Goal: Task Accomplishment & Management: Complete application form

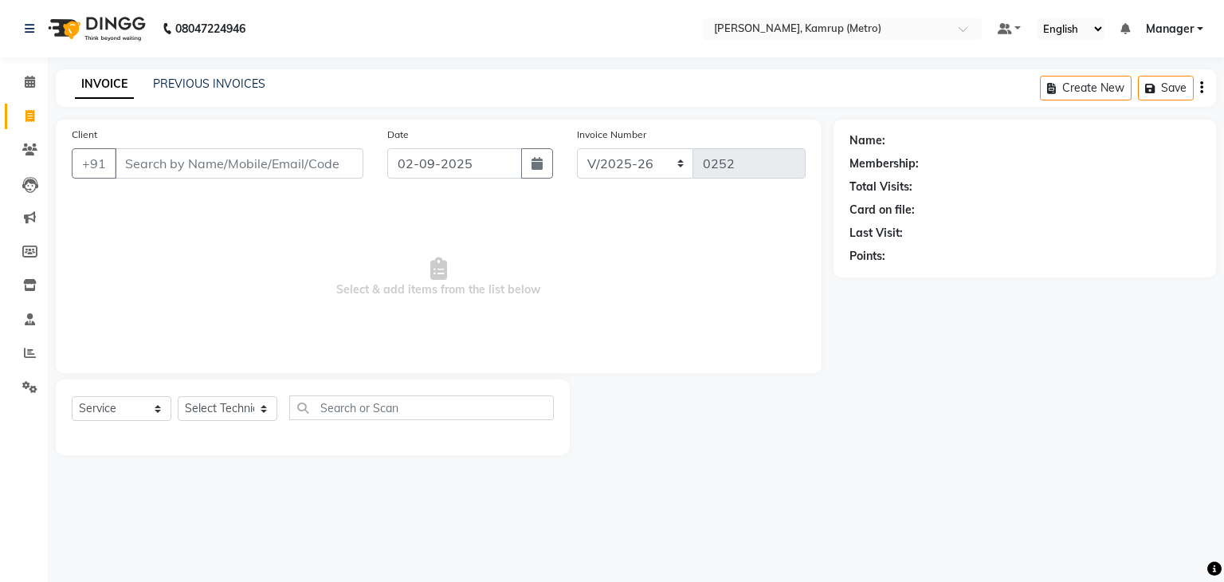
select select "7190"
select select "service"
click at [261, 409] on select "Select Technician IMLI AO Manager" at bounding box center [228, 408] width 100 height 25
select select "62339"
click at [178, 397] on select "Select Technician IMLI AO Manager" at bounding box center [228, 408] width 100 height 25
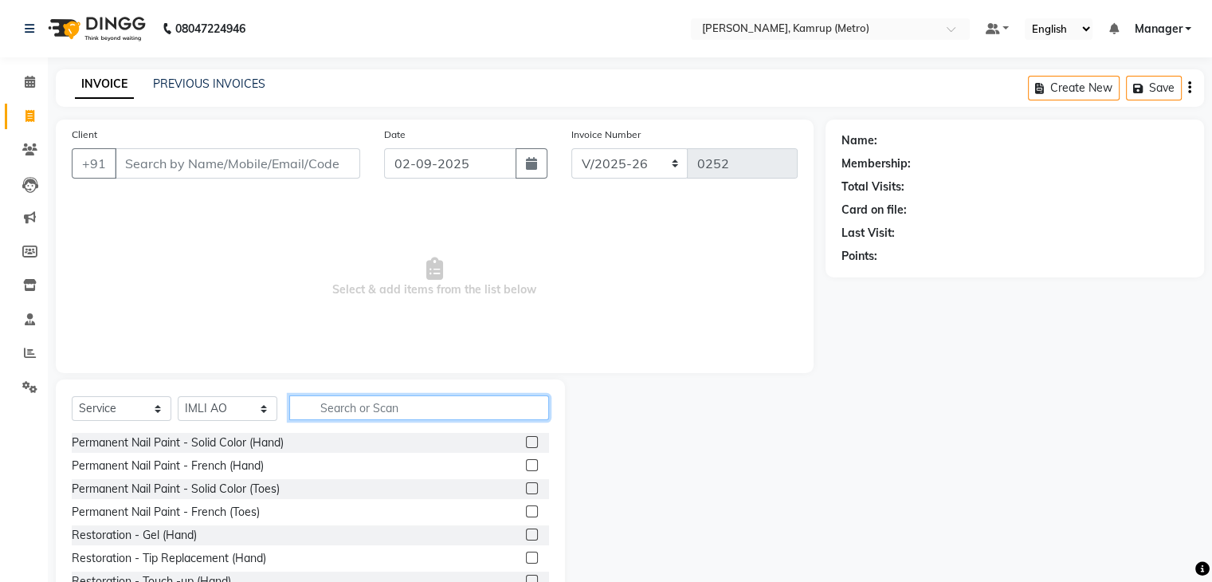
click at [379, 415] on input "text" at bounding box center [419, 407] width 260 height 25
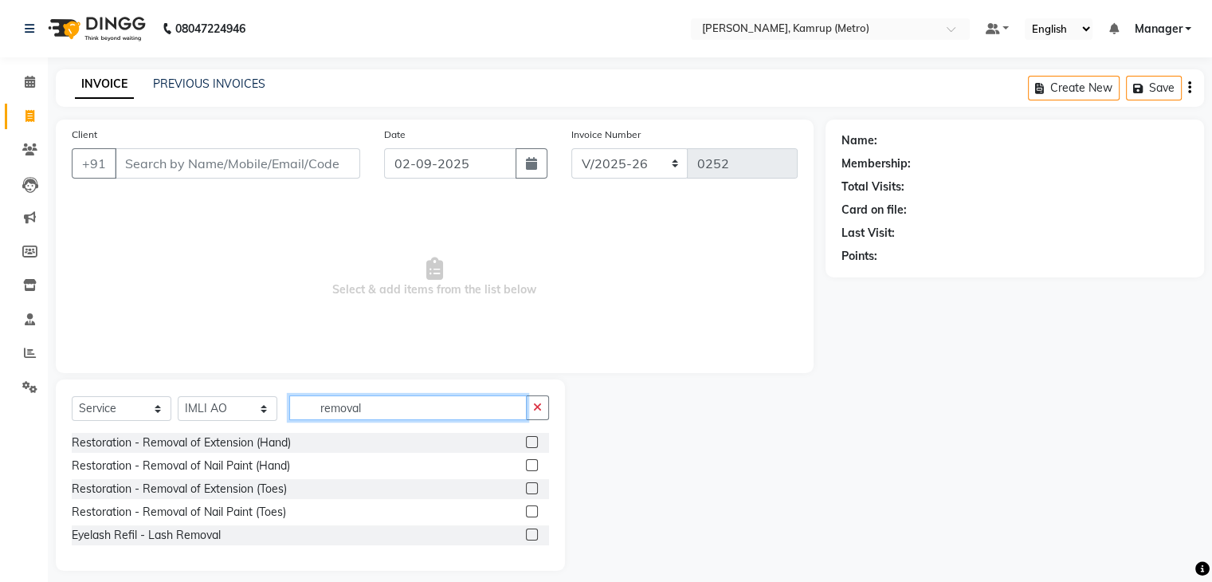
type input "removal"
click at [532, 444] on label at bounding box center [532, 442] width 12 height 12
click at [532, 444] on input "checkbox" at bounding box center [531, 443] width 10 height 10
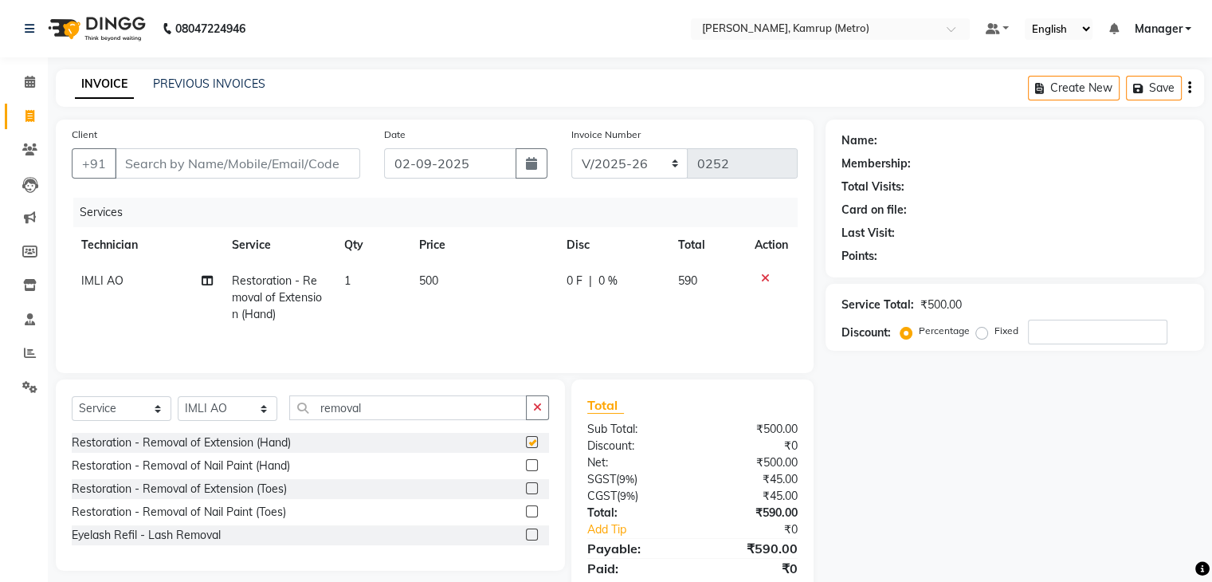
checkbox input "false"
click at [265, 147] on div "Client +91" at bounding box center [216, 158] width 312 height 65
click at [222, 164] on input "Client" at bounding box center [238, 163] width 246 height 30
type input "6"
type input "0"
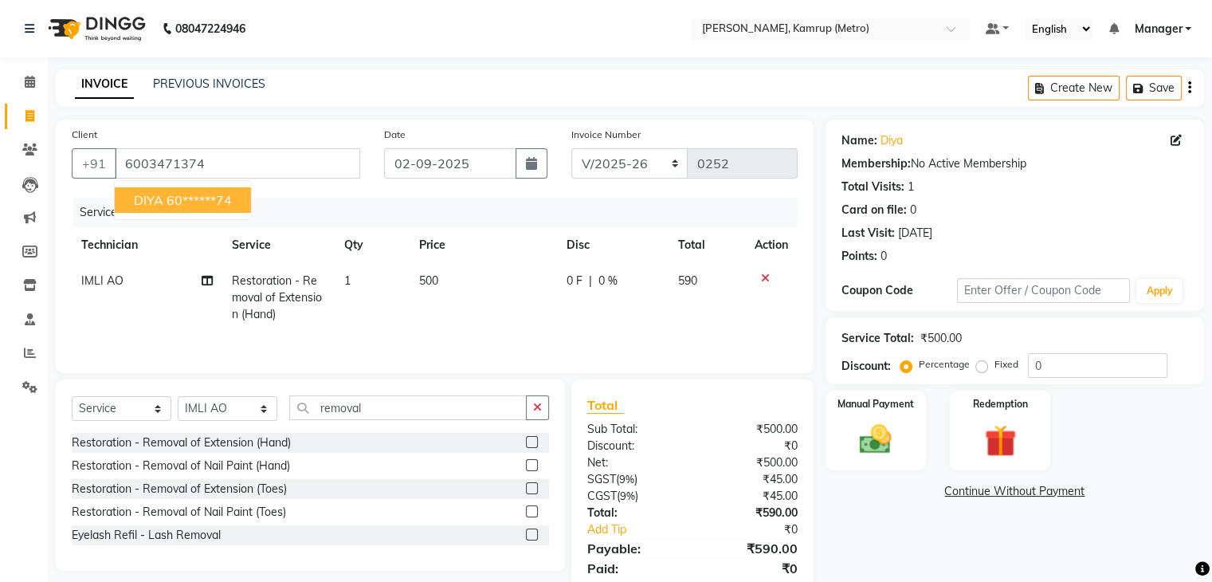
click at [182, 207] on ngb-highlight "60******74" at bounding box center [199, 200] width 65 height 16
type input "60******74"
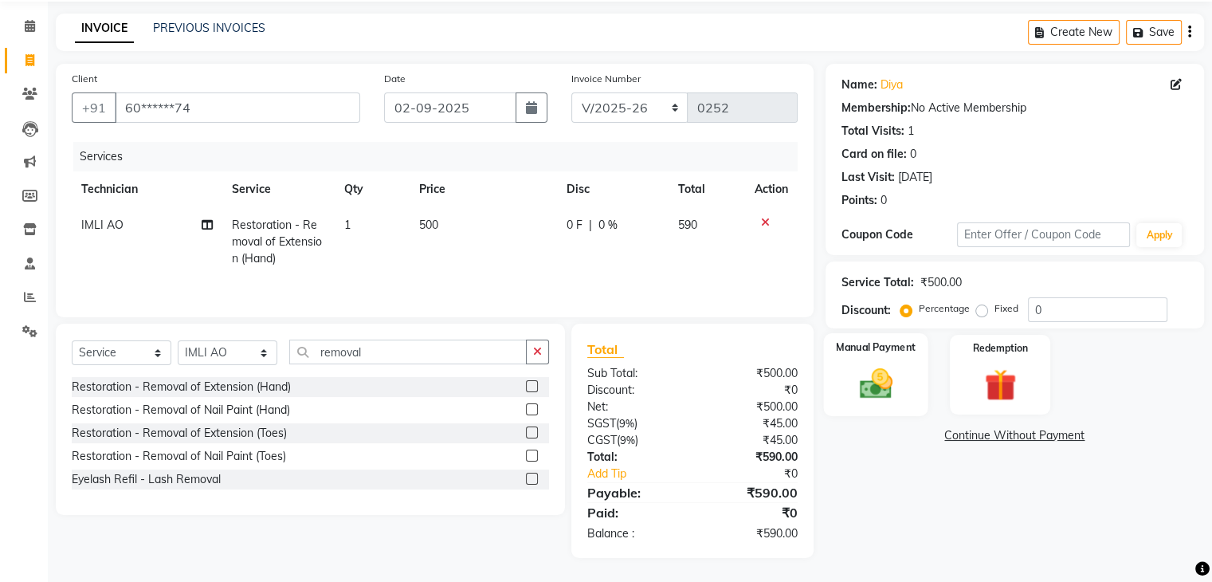
click at [882, 395] on img at bounding box center [875, 384] width 53 height 38
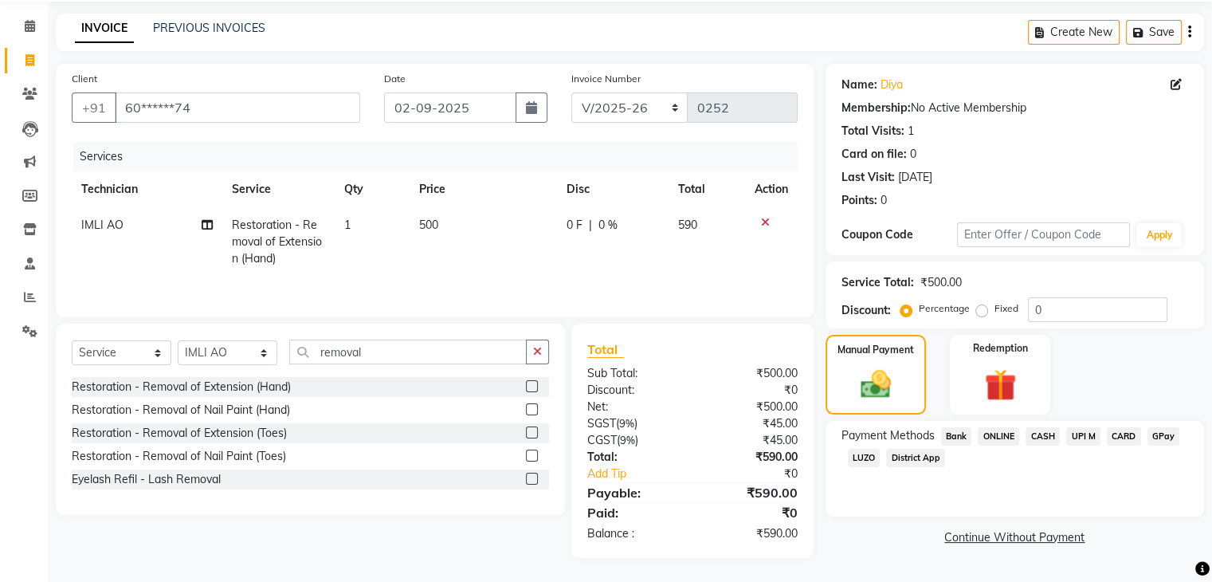
click at [1009, 438] on span "ONLINE" at bounding box center [998, 436] width 41 height 18
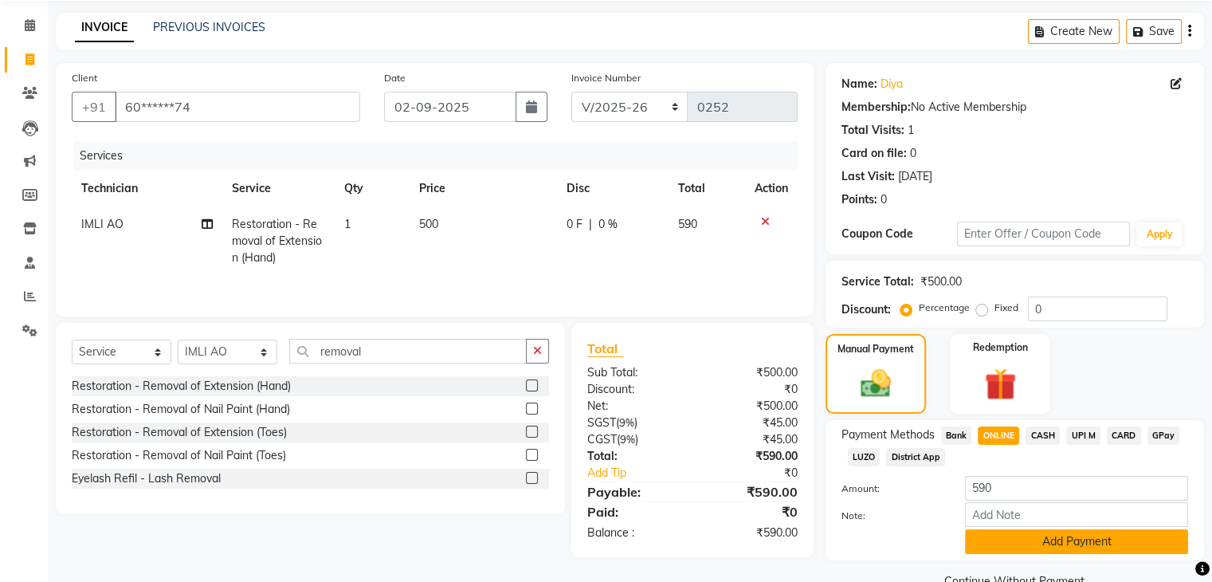
click at [1075, 540] on button "Add Payment" at bounding box center [1076, 541] width 223 height 25
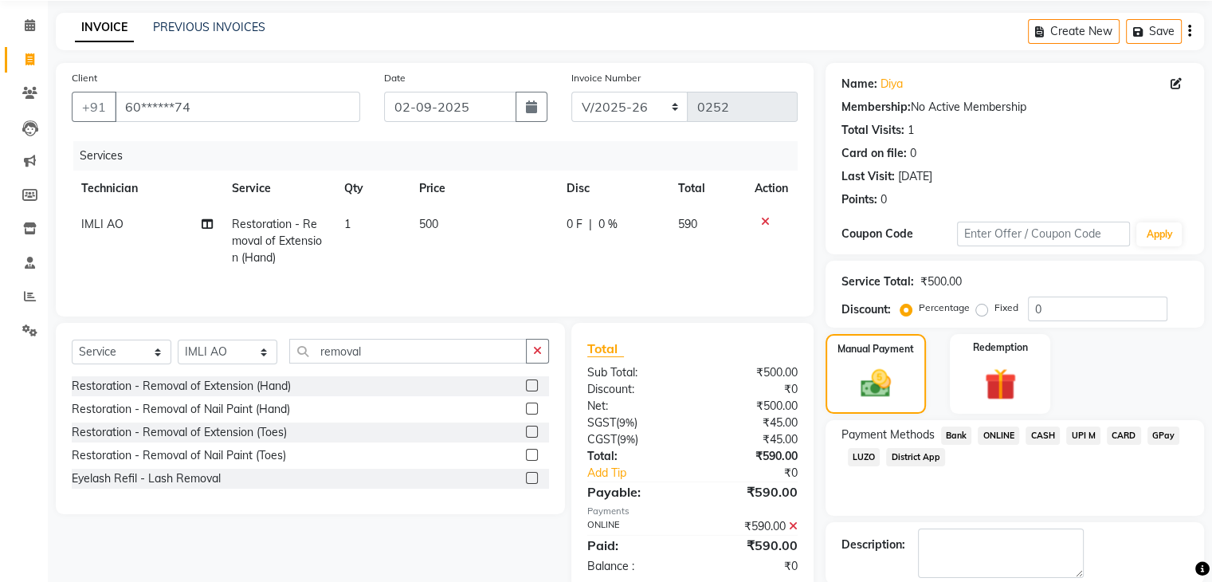
scroll to position [136, 0]
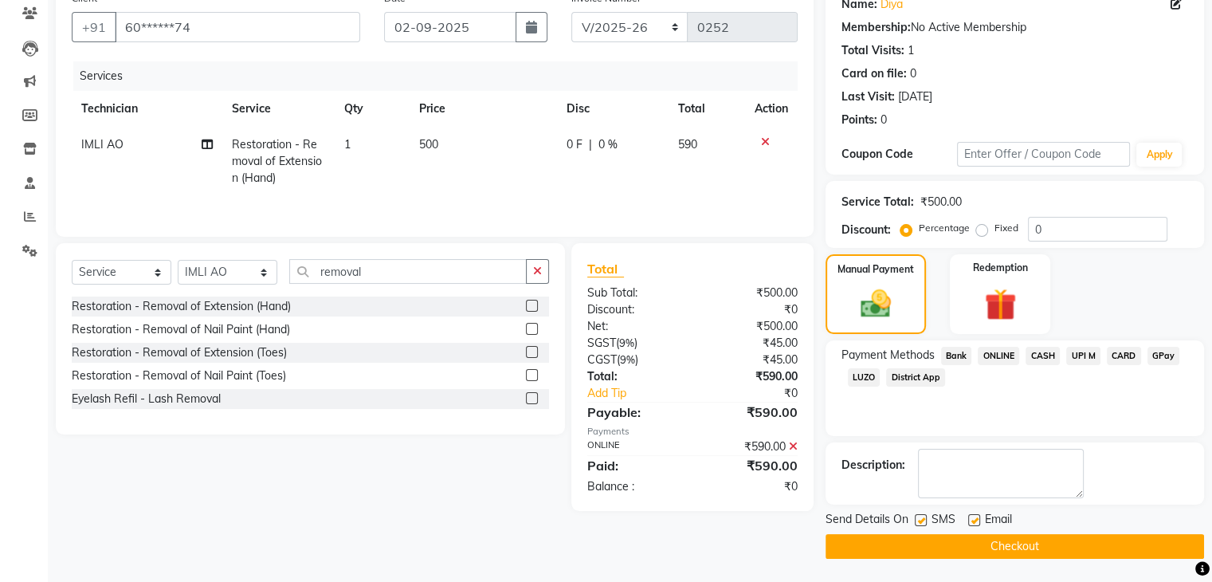
click at [1075, 540] on button "Checkout" at bounding box center [1015, 546] width 379 height 25
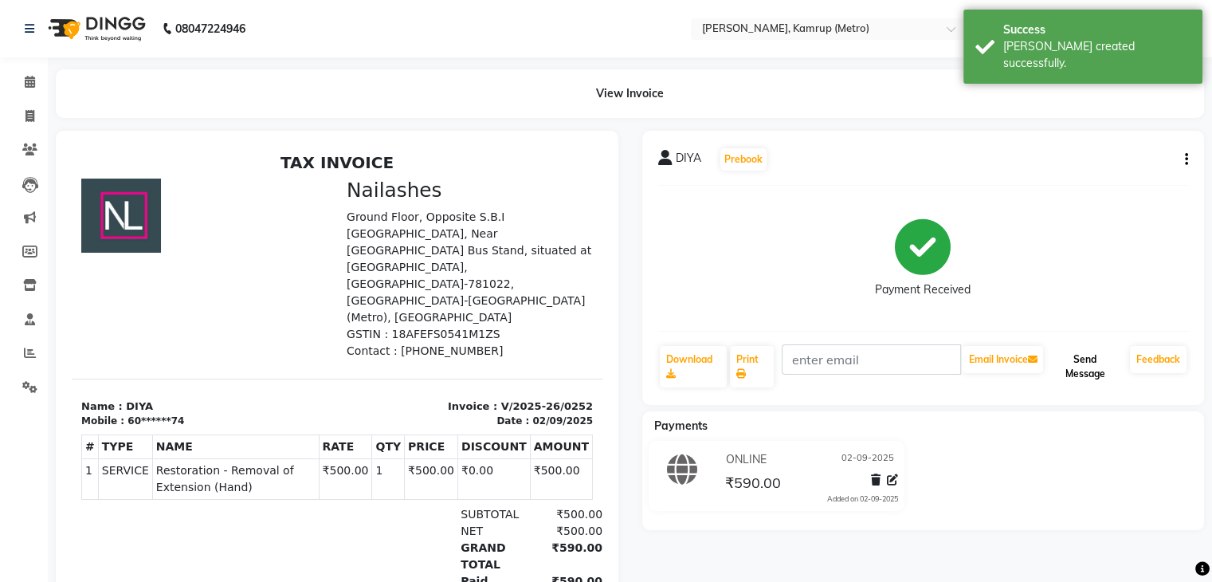
click at [1077, 372] on button "Send Message" at bounding box center [1085, 366] width 77 height 41
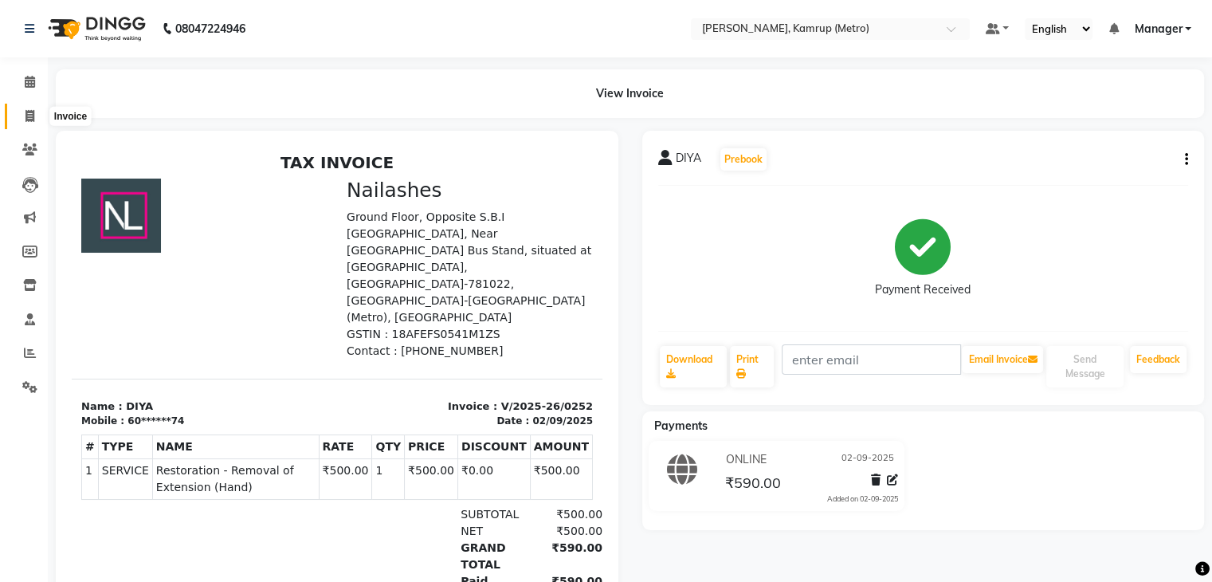
click at [33, 115] on icon at bounding box center [30, 116] width 9 height 12
select select "service"
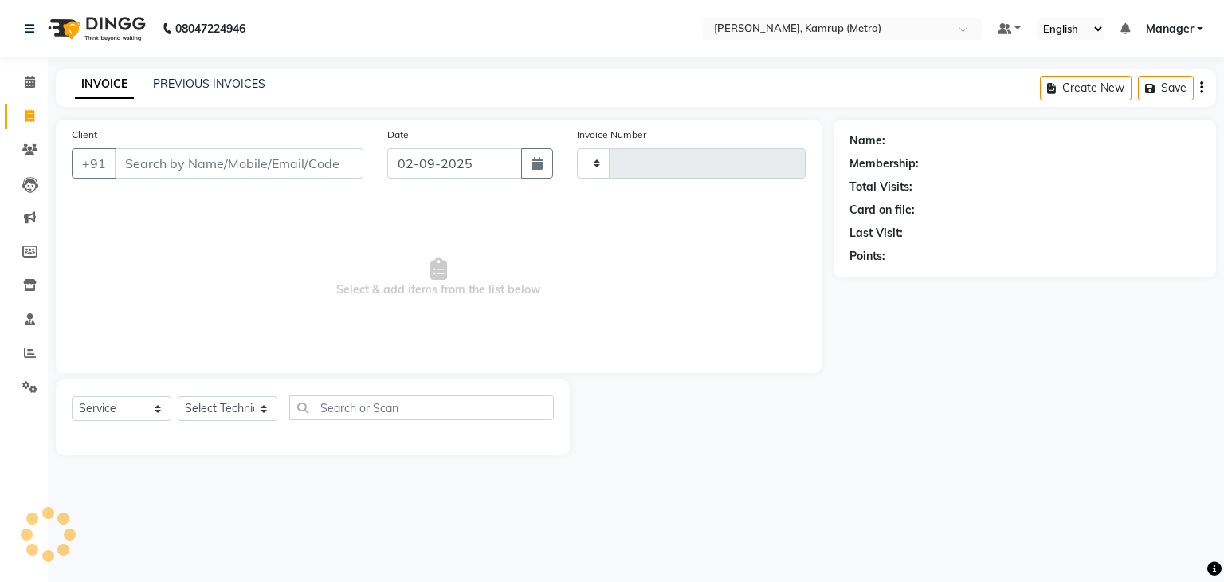
type input "0253"
select select "7190"
click at [37, 84] on span at bounding box center [30, 82] width 28 height 18
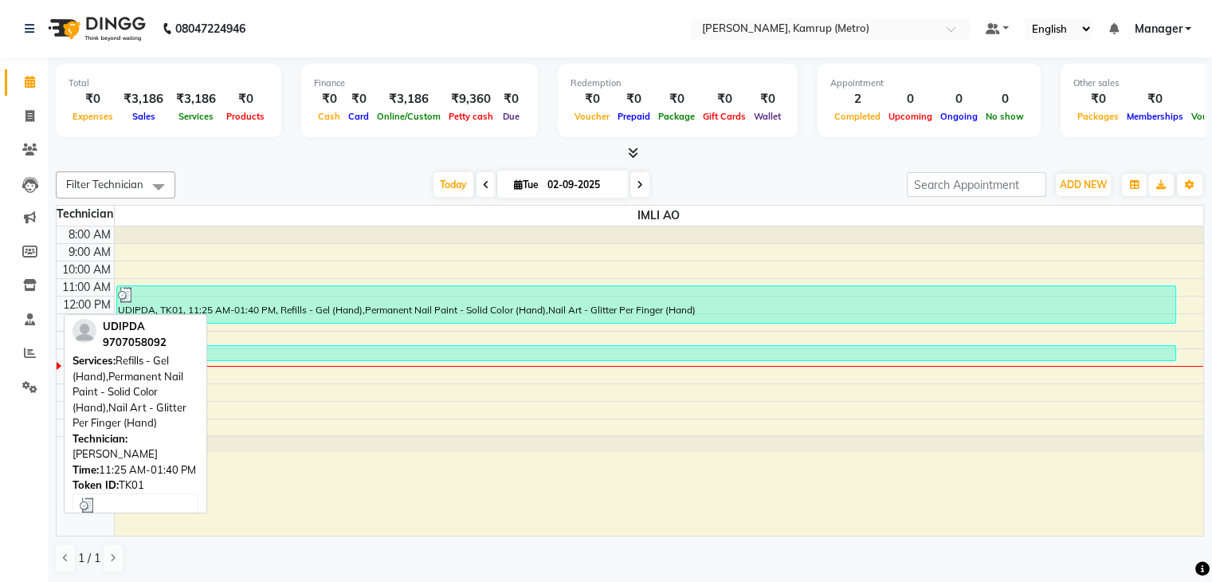
click at [455, 301] on div at bounding box center [646, 295] width 1057 height 16
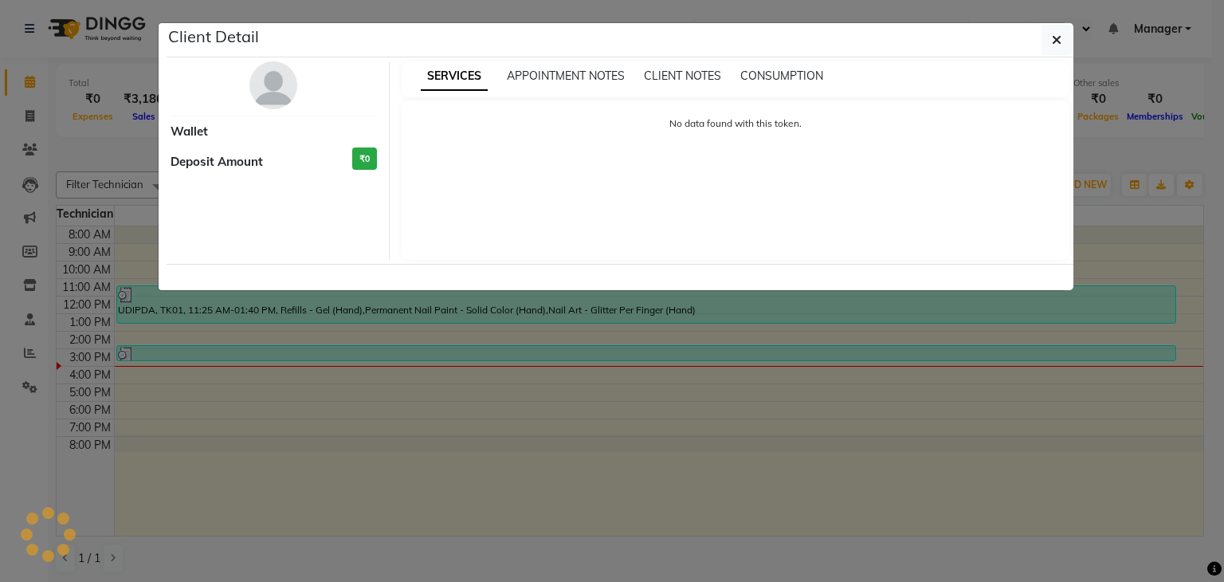
select select "3"
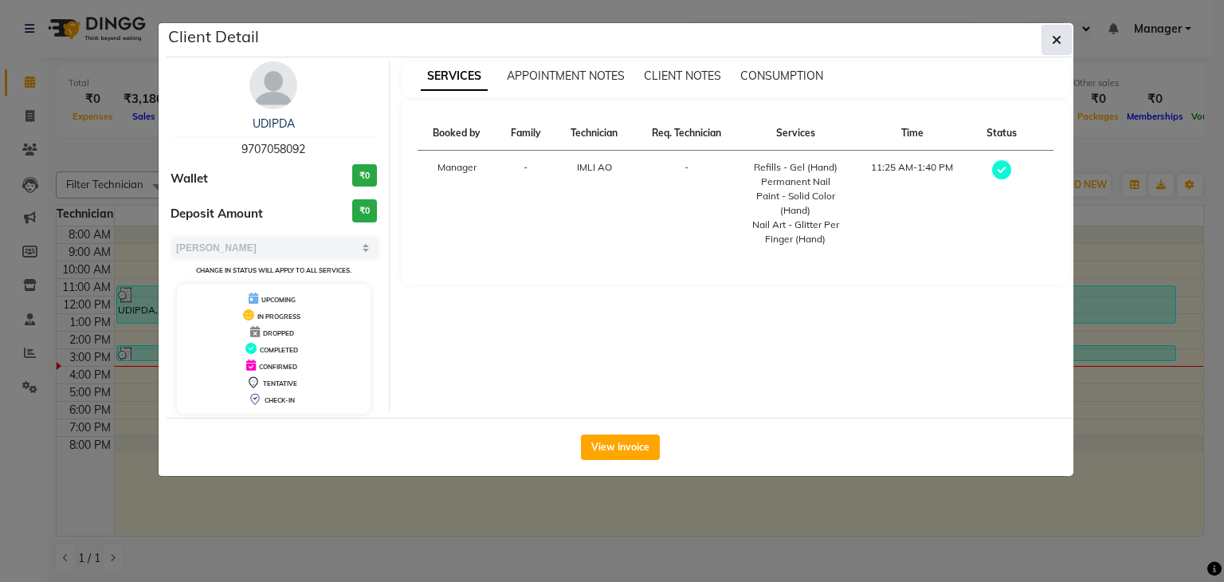
click at [1062, 29] on button "button" at bounding box center [1057, 40] width 30 height 30
